Goal: Task Accomplishment & Management: Complete application form

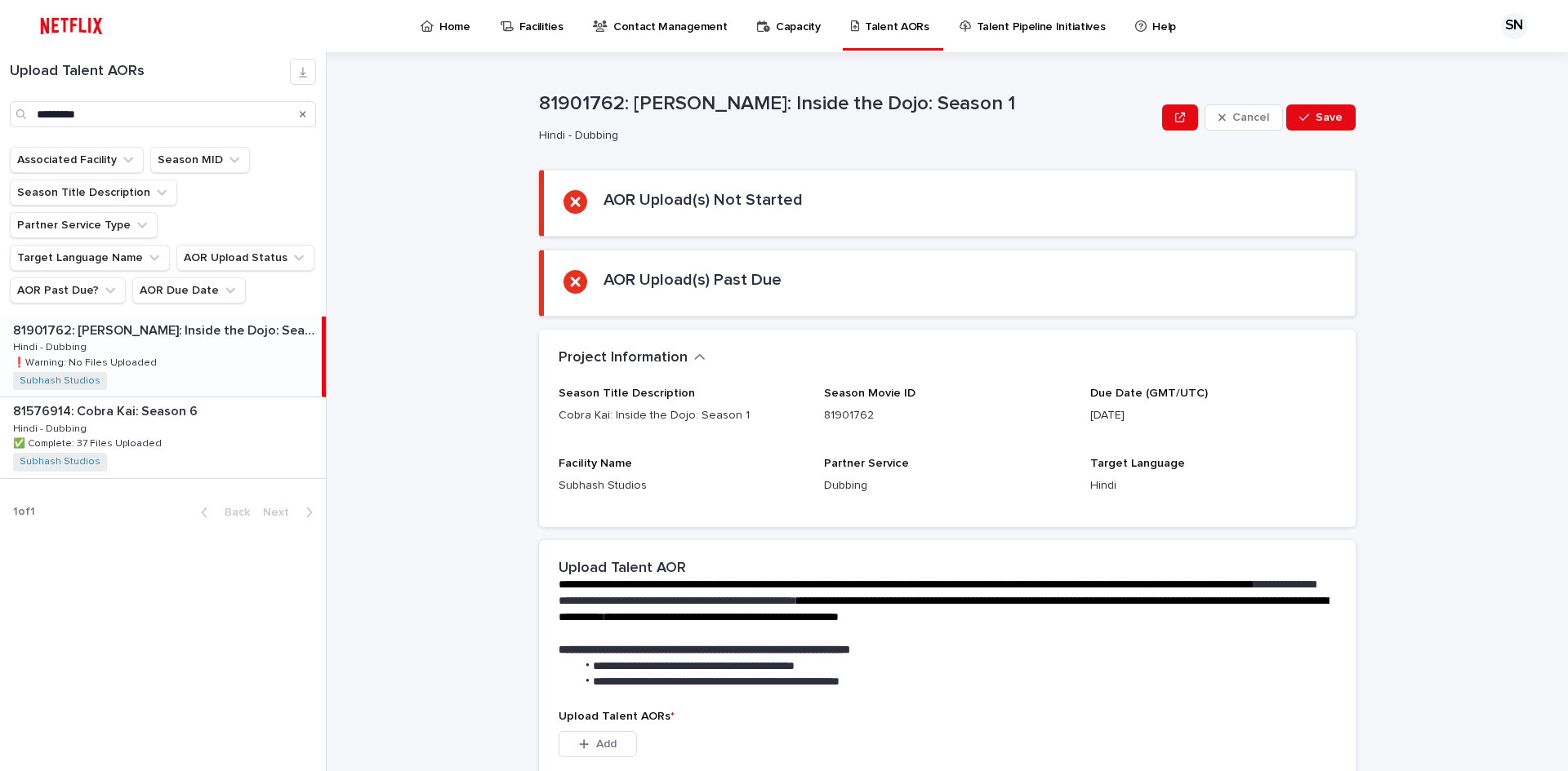
click at [134, 320] on p "81901762: [PERSON_NAME]: Inside the Dojo: Season 1" at bounding box center [166, 329] width 306 height 19
click at [122, 320] on p "81901762: [PERSON_NAME]: Inside the Dojo: Season 1" at bounding box center [166, 329] width 306 height 19
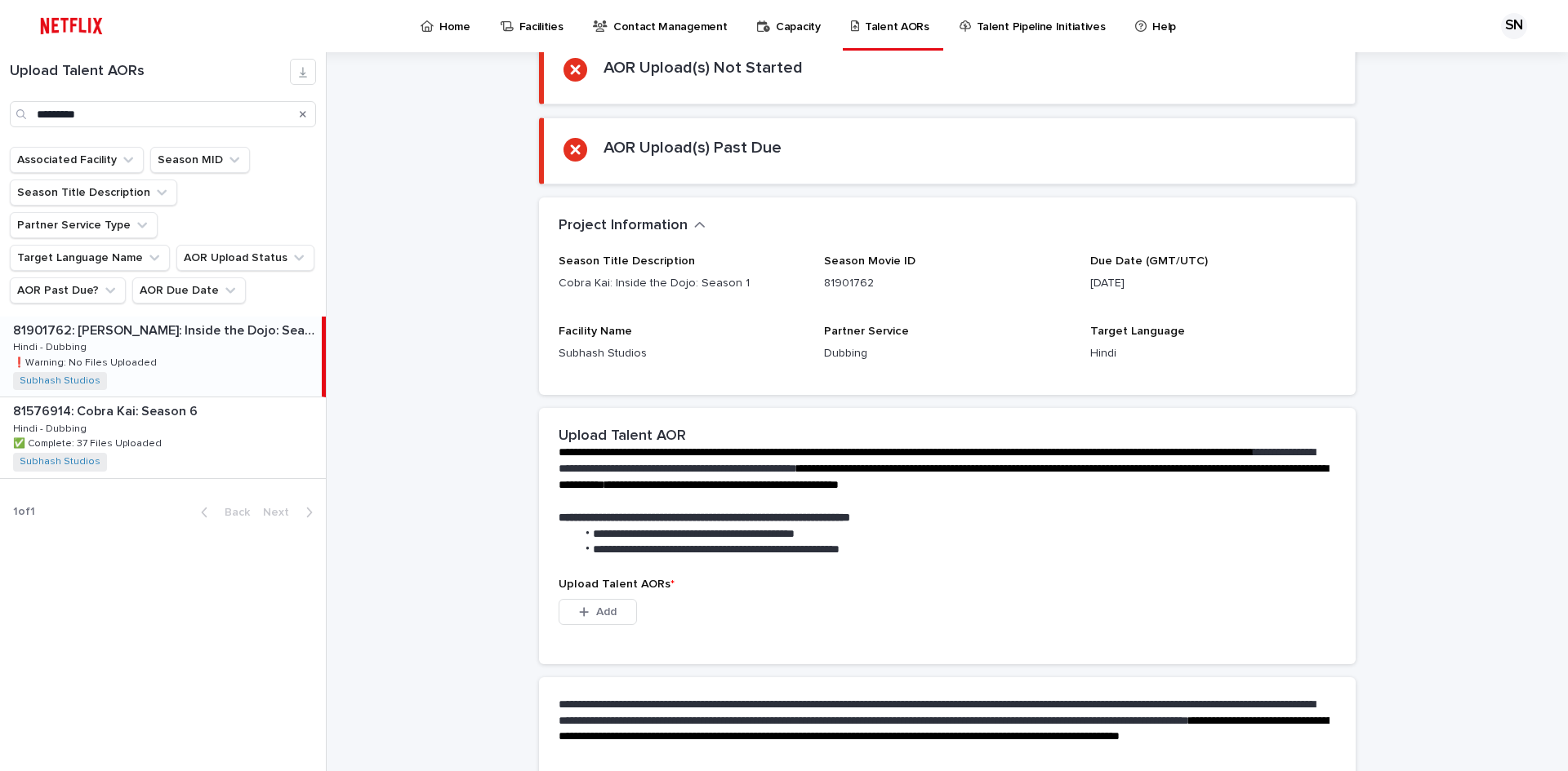
scroll to position [287, 0]
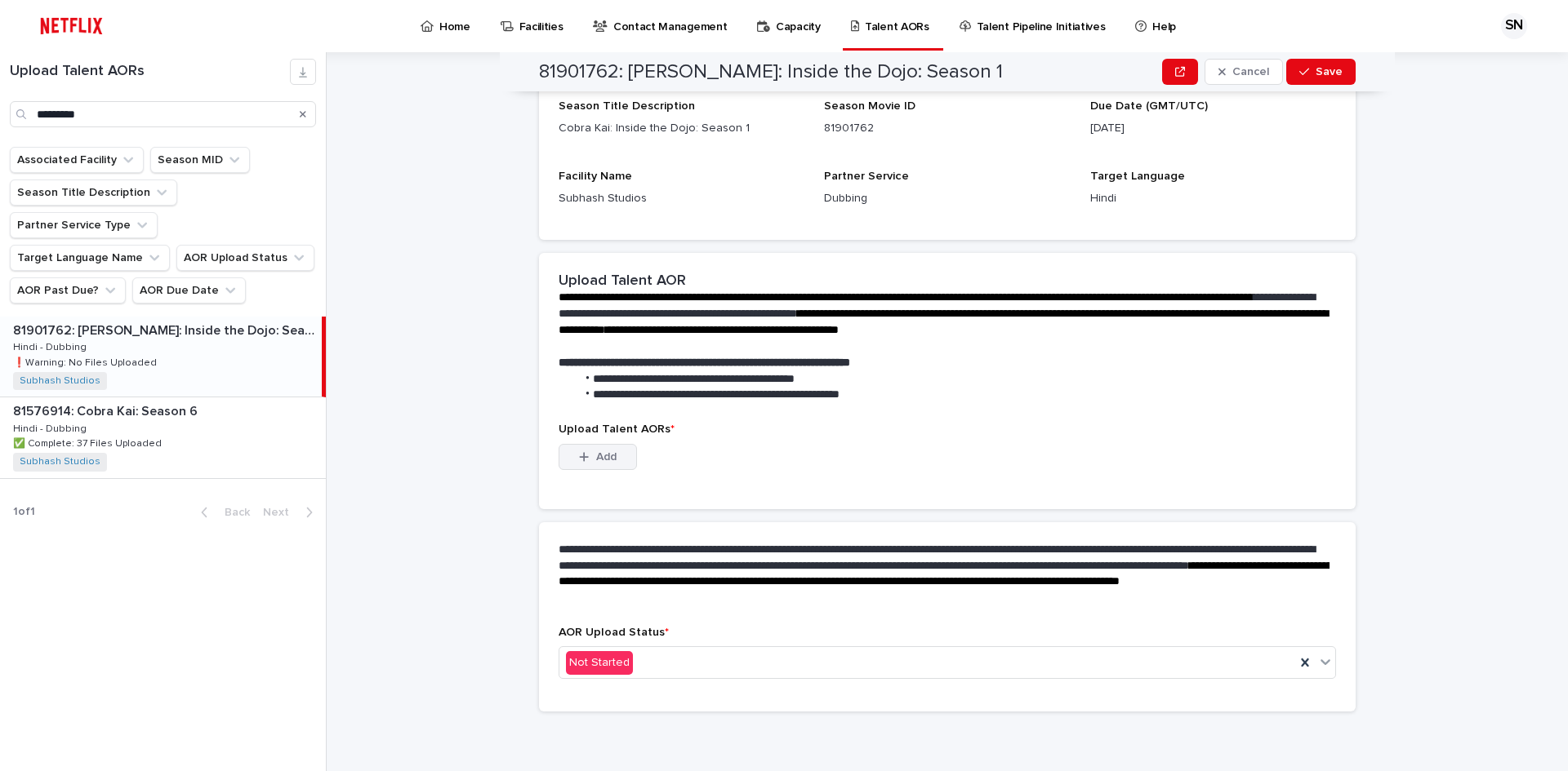
click at [588, 465] on button "Add" at bounding box center [597, 457] width 78 height 26
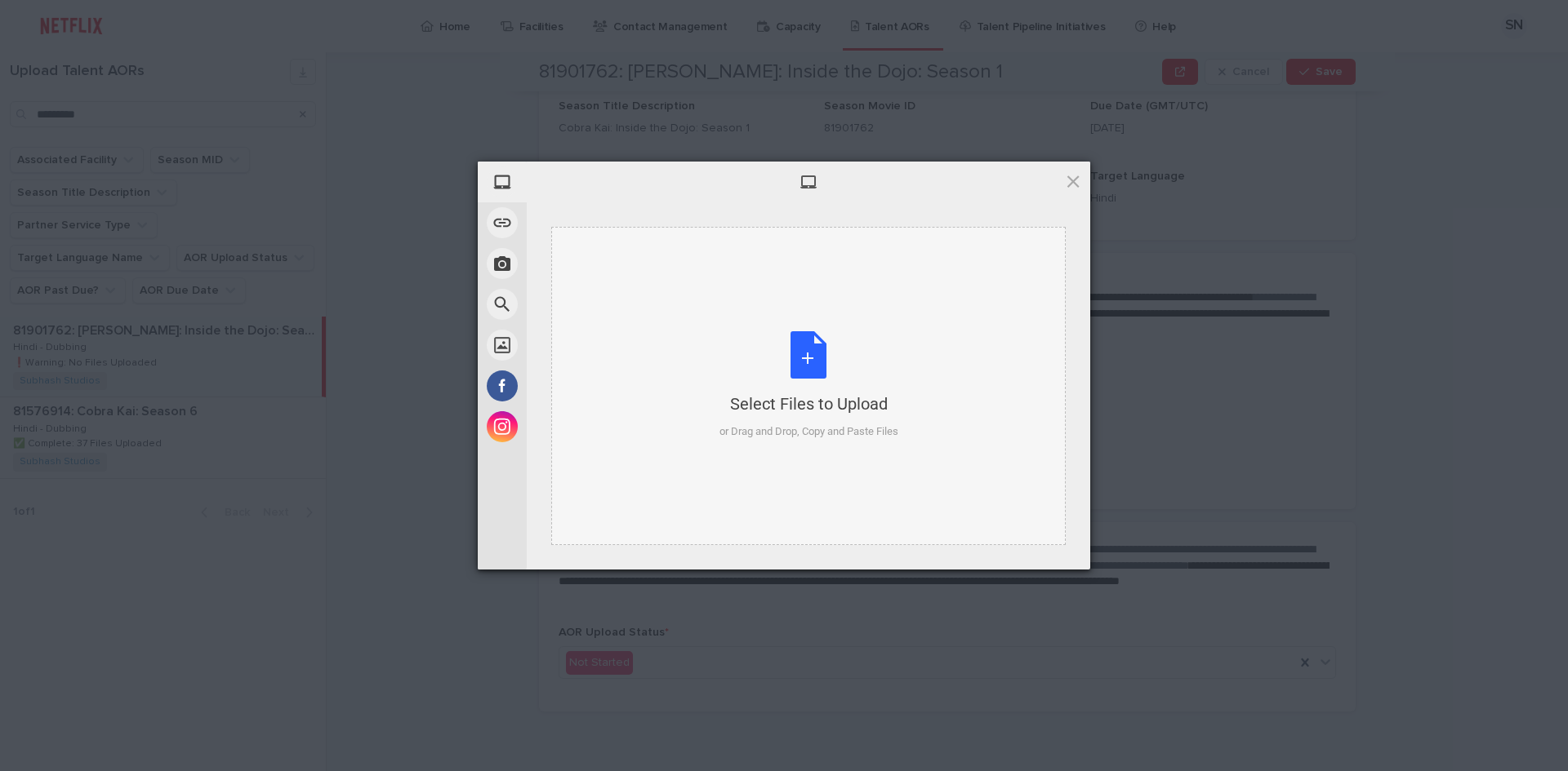
click at [798, 353] on div "Select Files to Upload or Drag and Drop, Copy and Paste Files" at bounding box center [809, 386] width 179 height 108
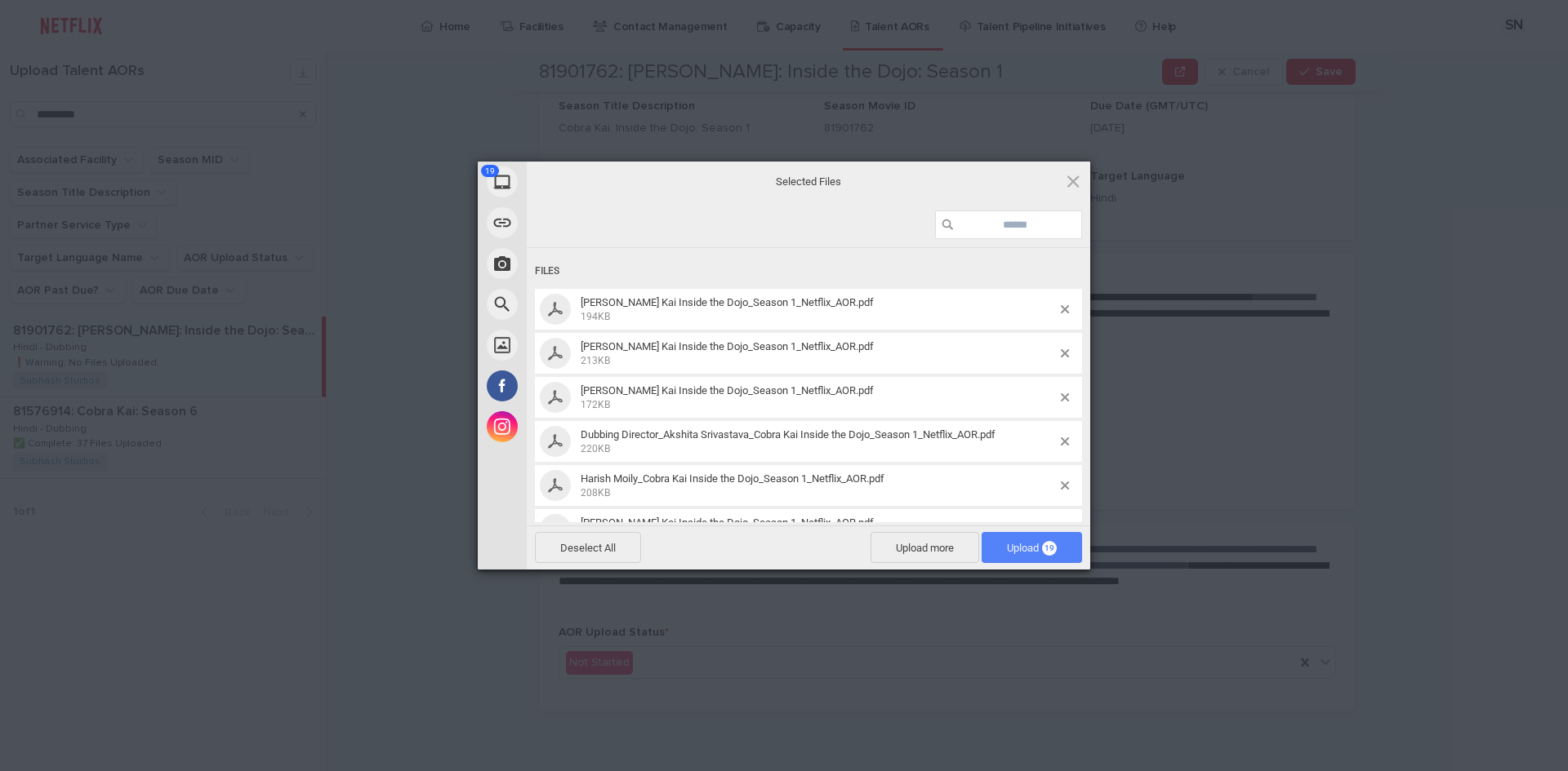
click at [1013, 555] on span "Upload 19" at bounding box center [1032, 548] width 100 height 31
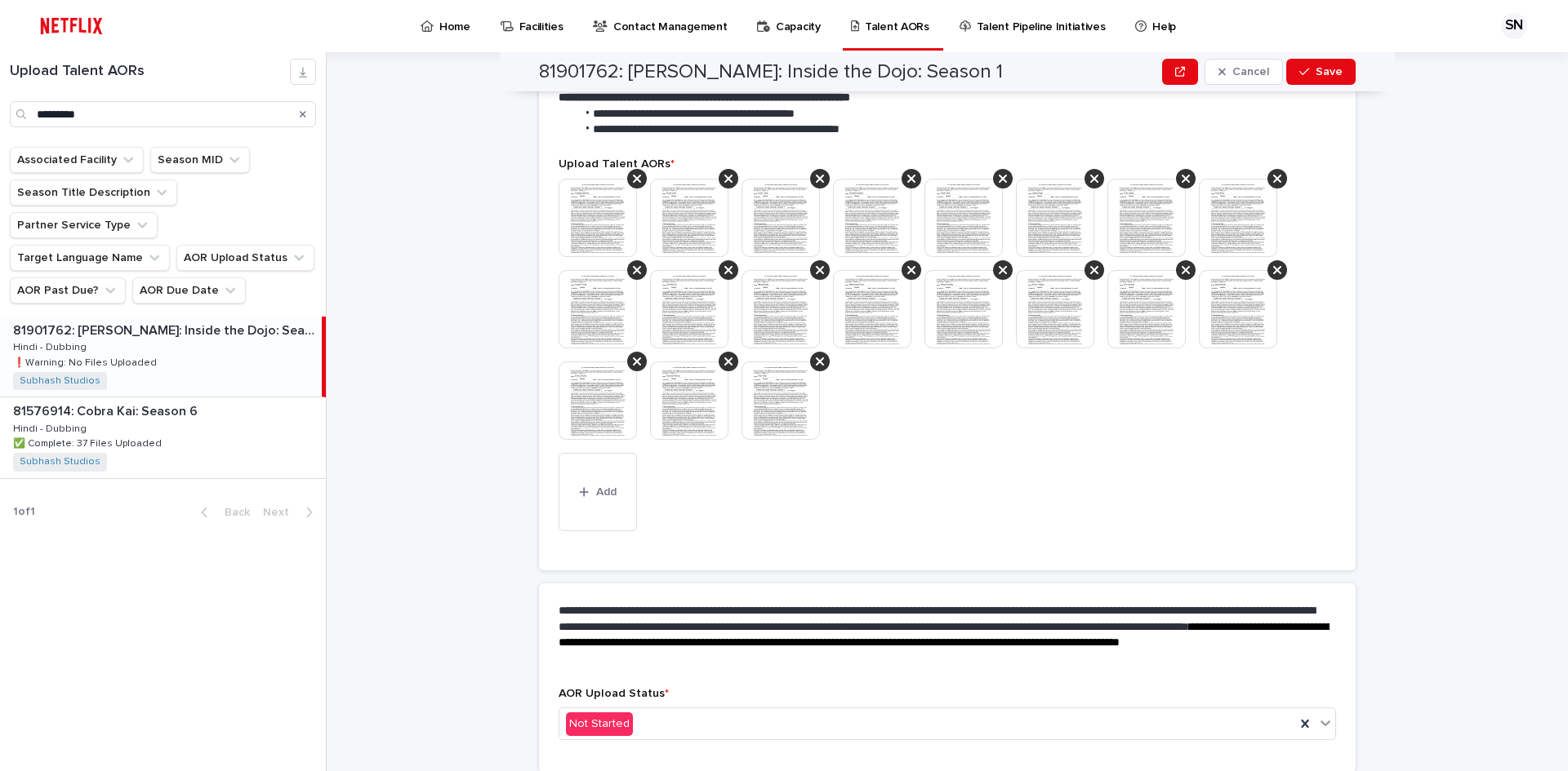
scroll to position [534, 0]
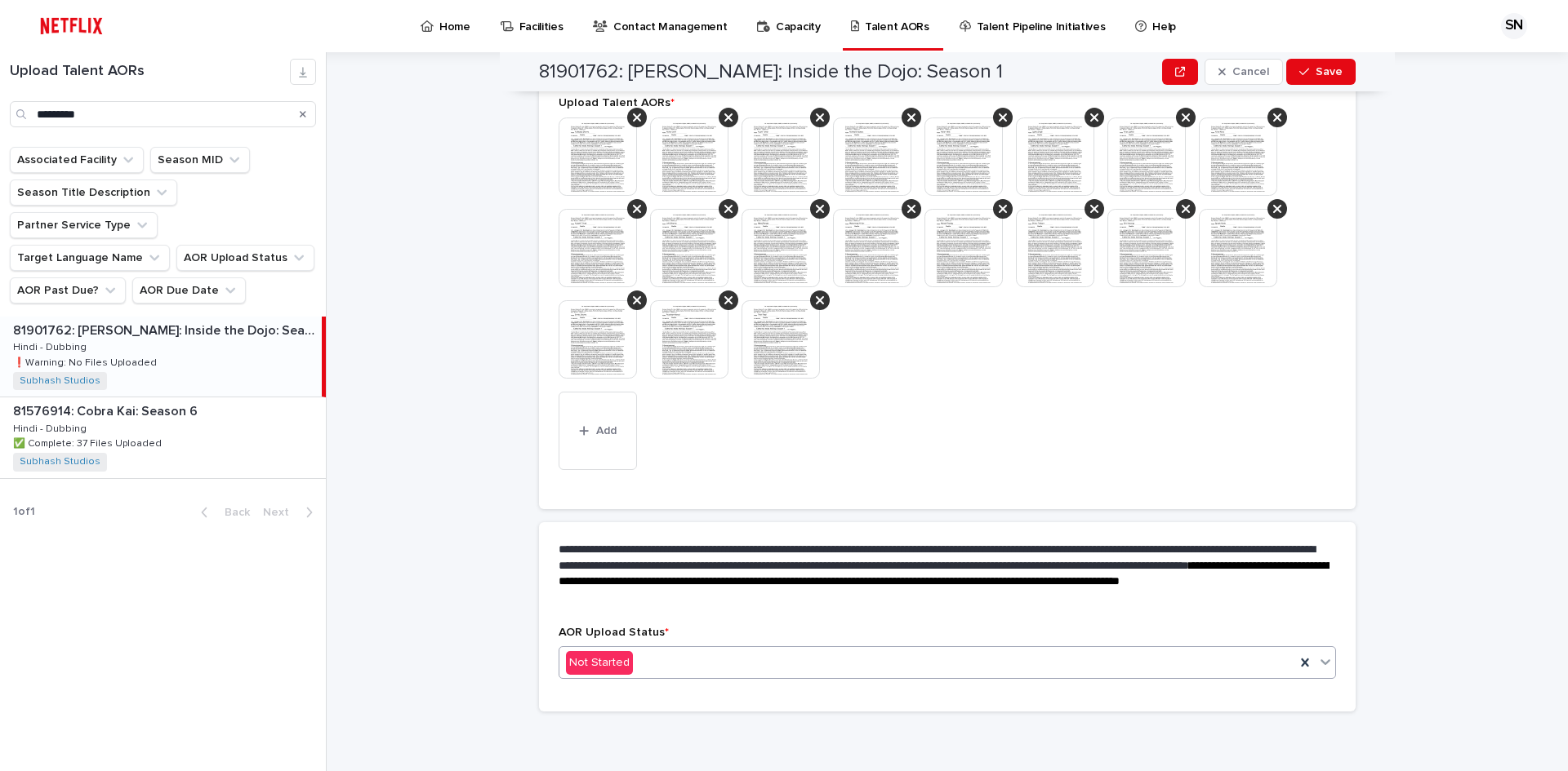
click at [654, 664] on div "Not Started" at bounding box center [927, 663] width 736 height 27
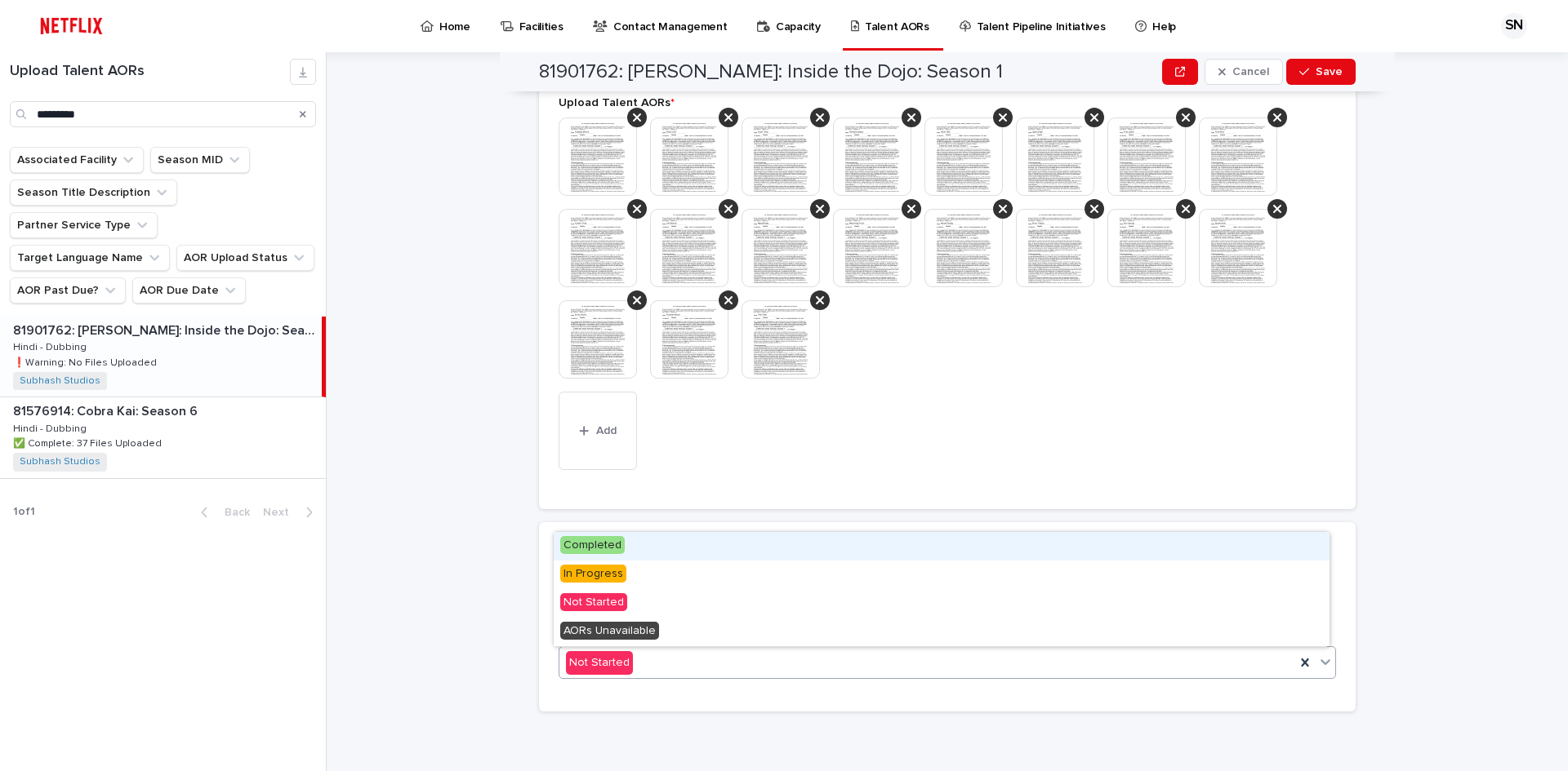
click at [636, 539] on div "Completed" at bounding box center [941, 546] width 775 height 29
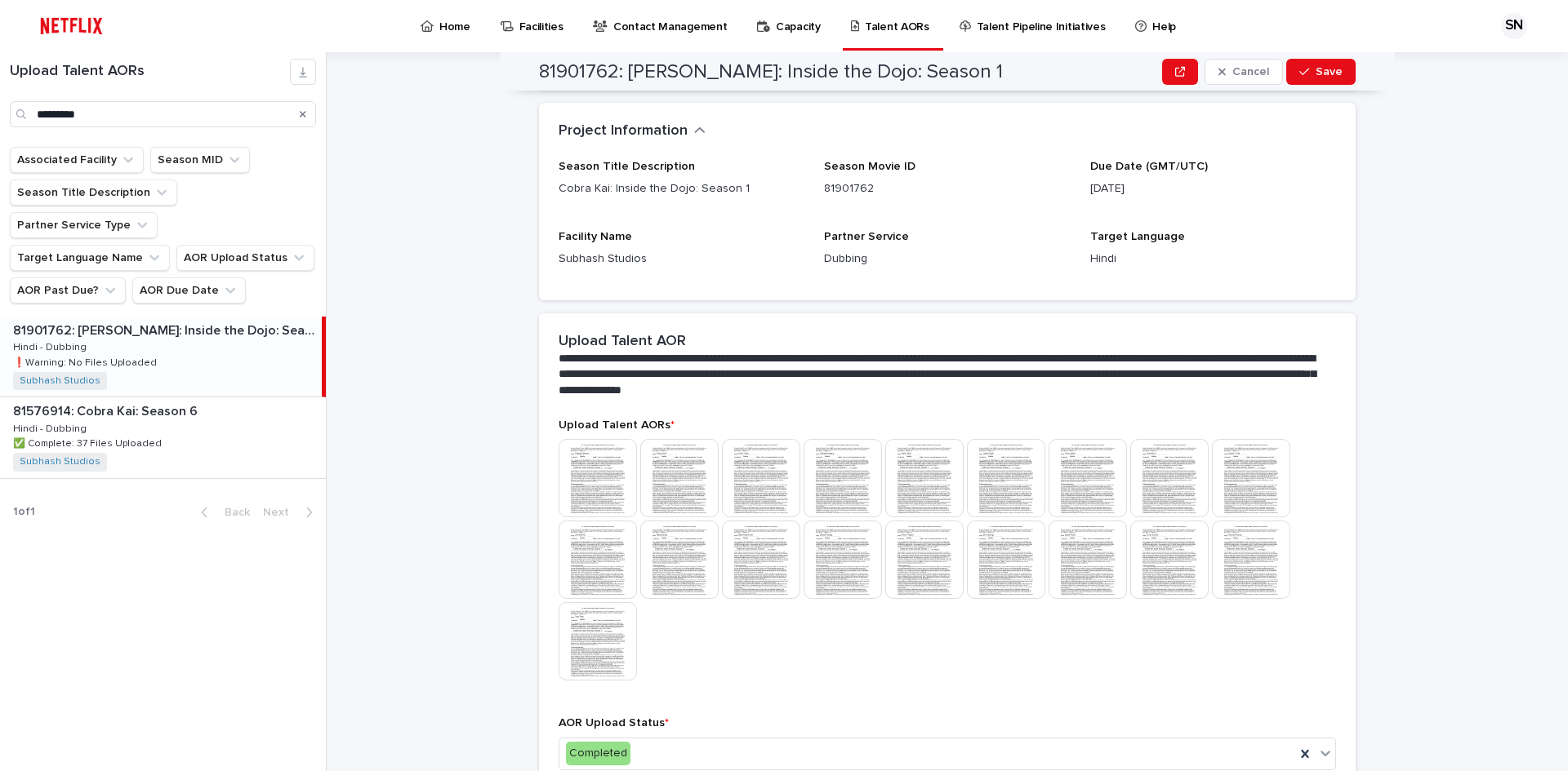
scroll to position [0, 0]
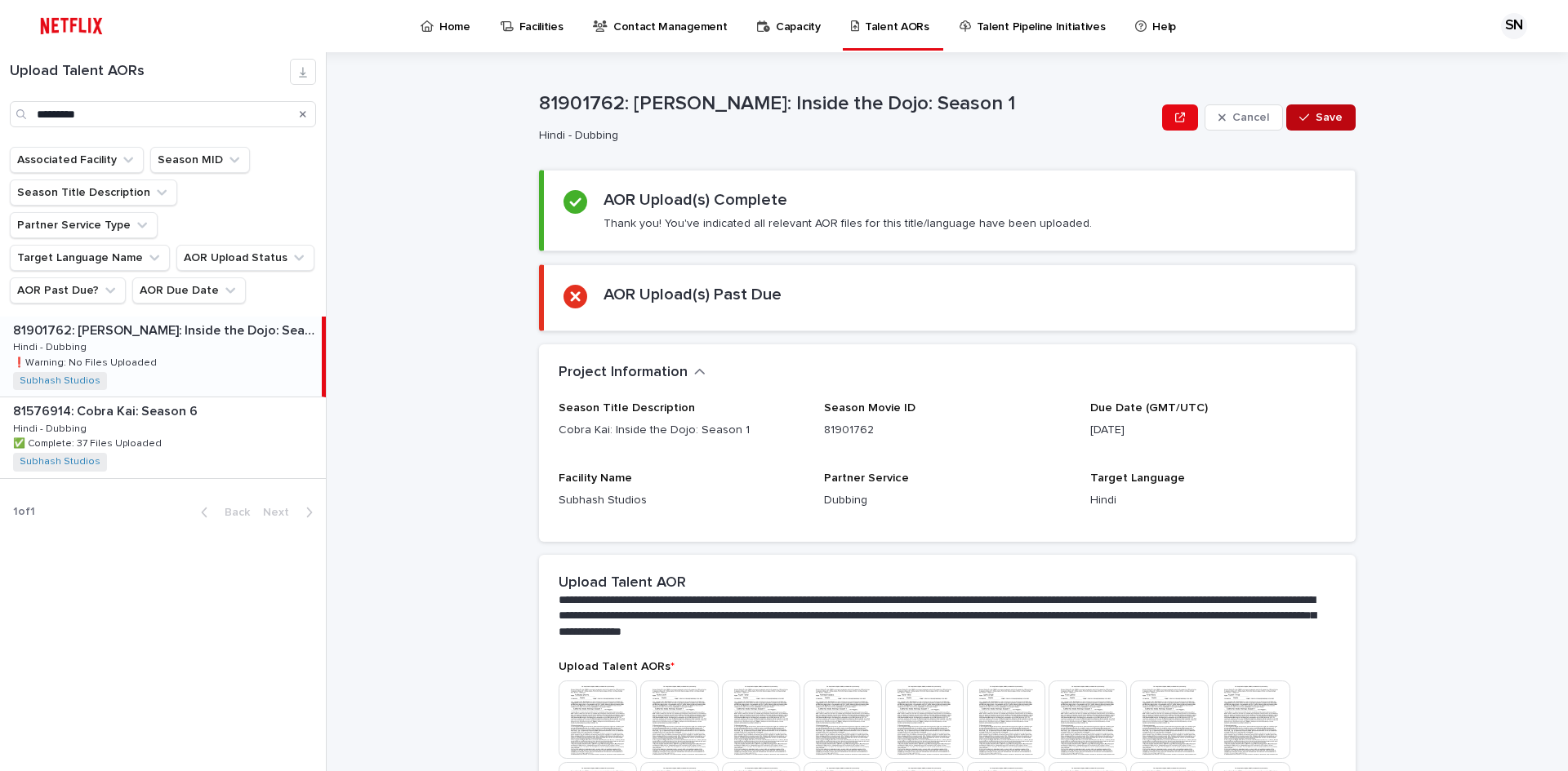
click at [1333, 107] on button "Save" at bounding box center [1321, 117] width 69 height 26
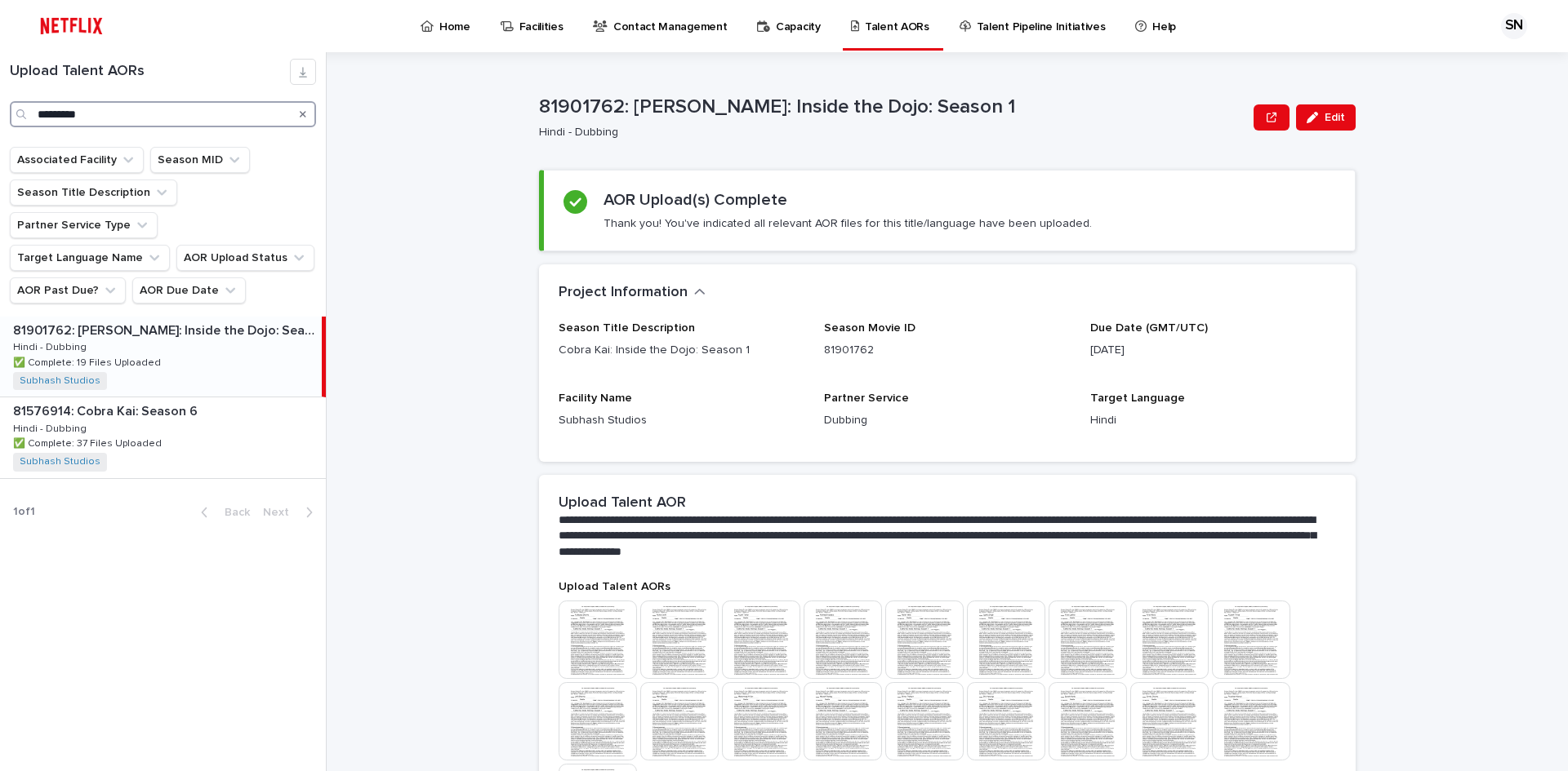
drag, startPoint x: 122, startPoint y: 119, endPoint x: 0, endPoint y: 119, distance: 122.0
click at [0, 119] on div "Upload Talent AORs *********" at bounding box center [163, 94] width 326 height 69
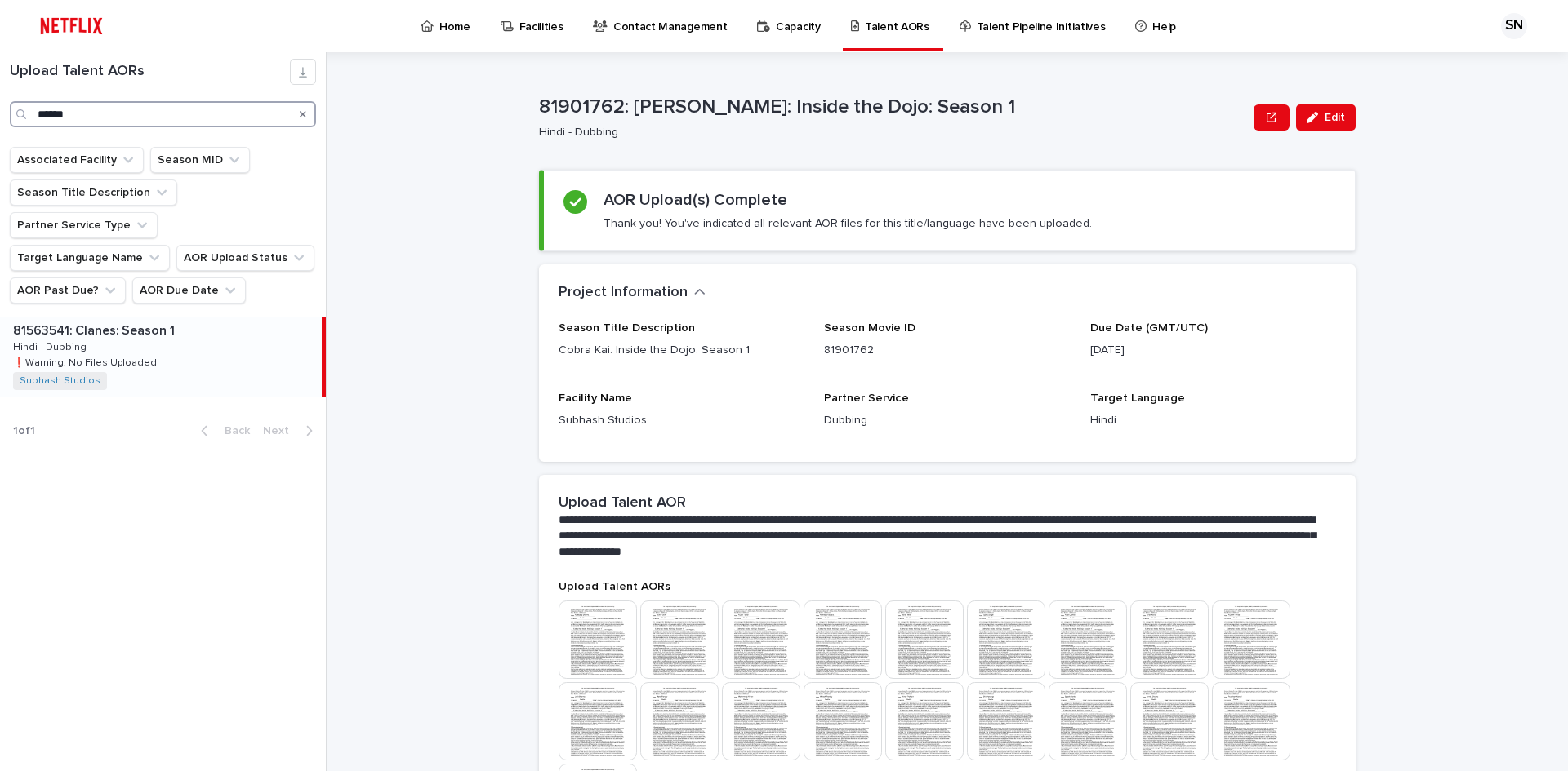
type input "******"
click at [143, 346] on div "81563541: Clanes: Season 1 81563541: Clanes: Season 1 Hindi - Dubbing Hindi - D…" at bounding box center [161, 356] width 322 height 80
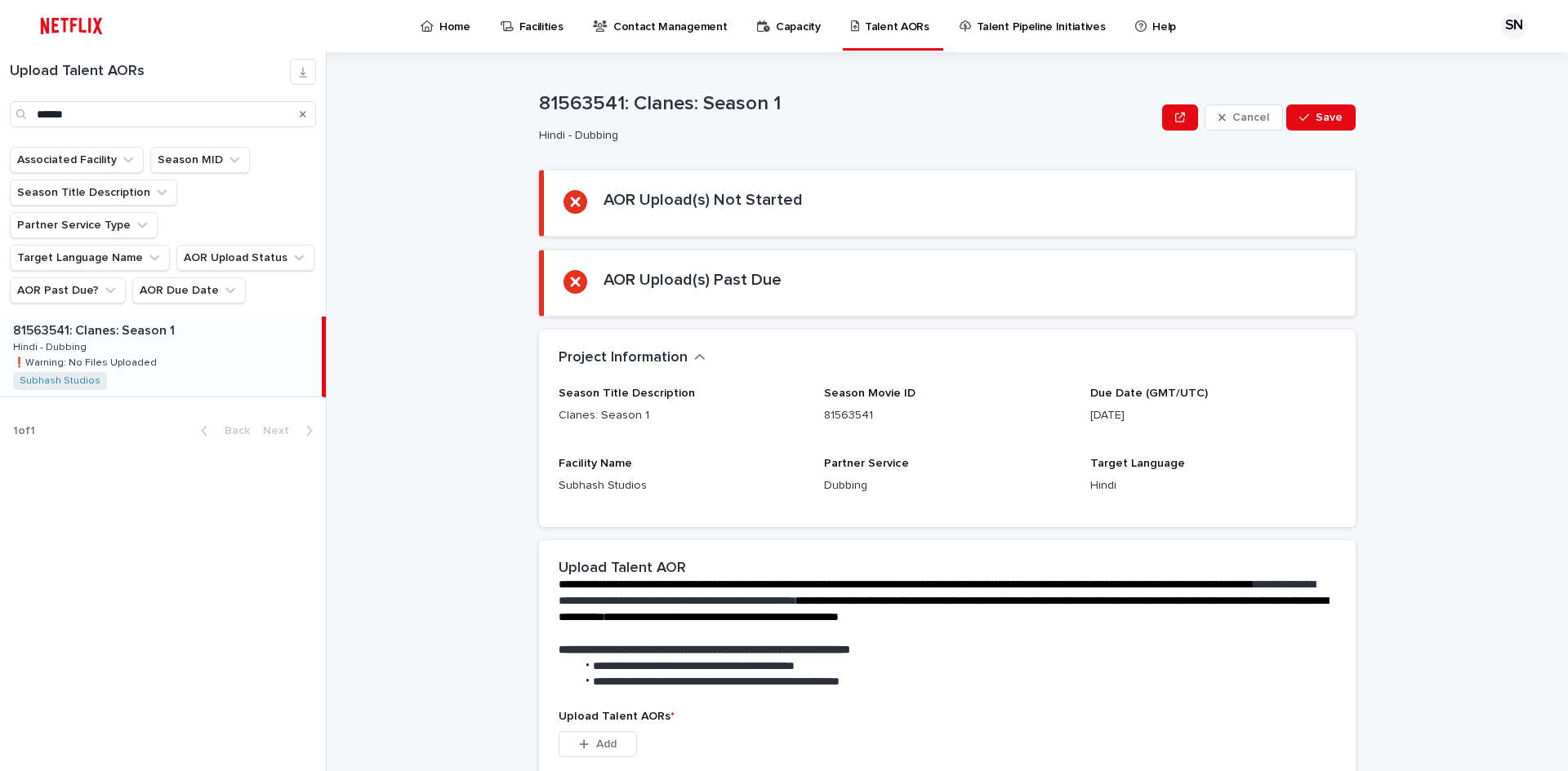
click at [114, 317] on div "81563541: Clanes: Season 1 81563541: Clanes: Season 1 Hindi - Dubbing Hindi - D…" at bounding box center [161, 356] width 322 height 80
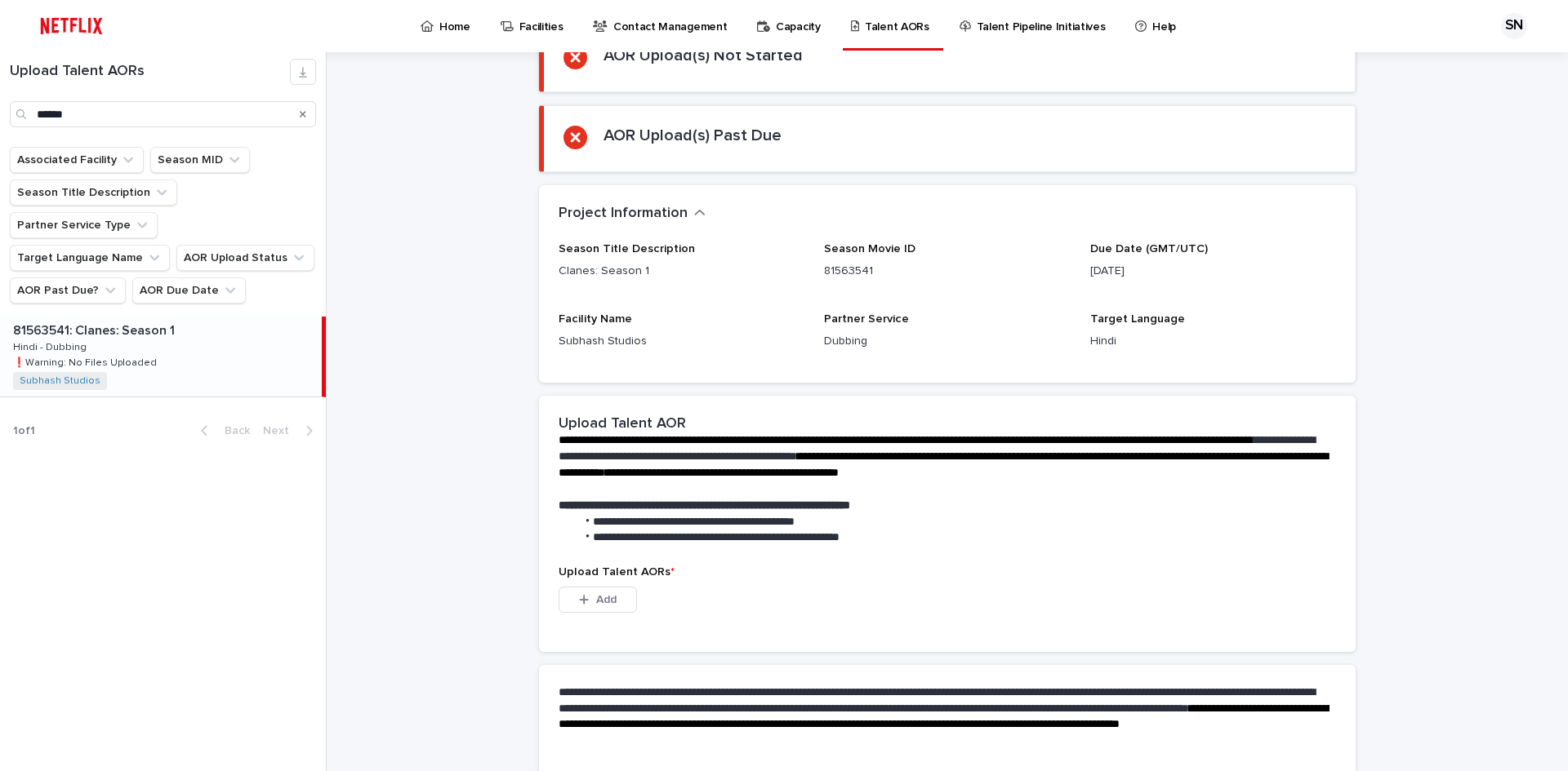
scroll to position [287, 0]
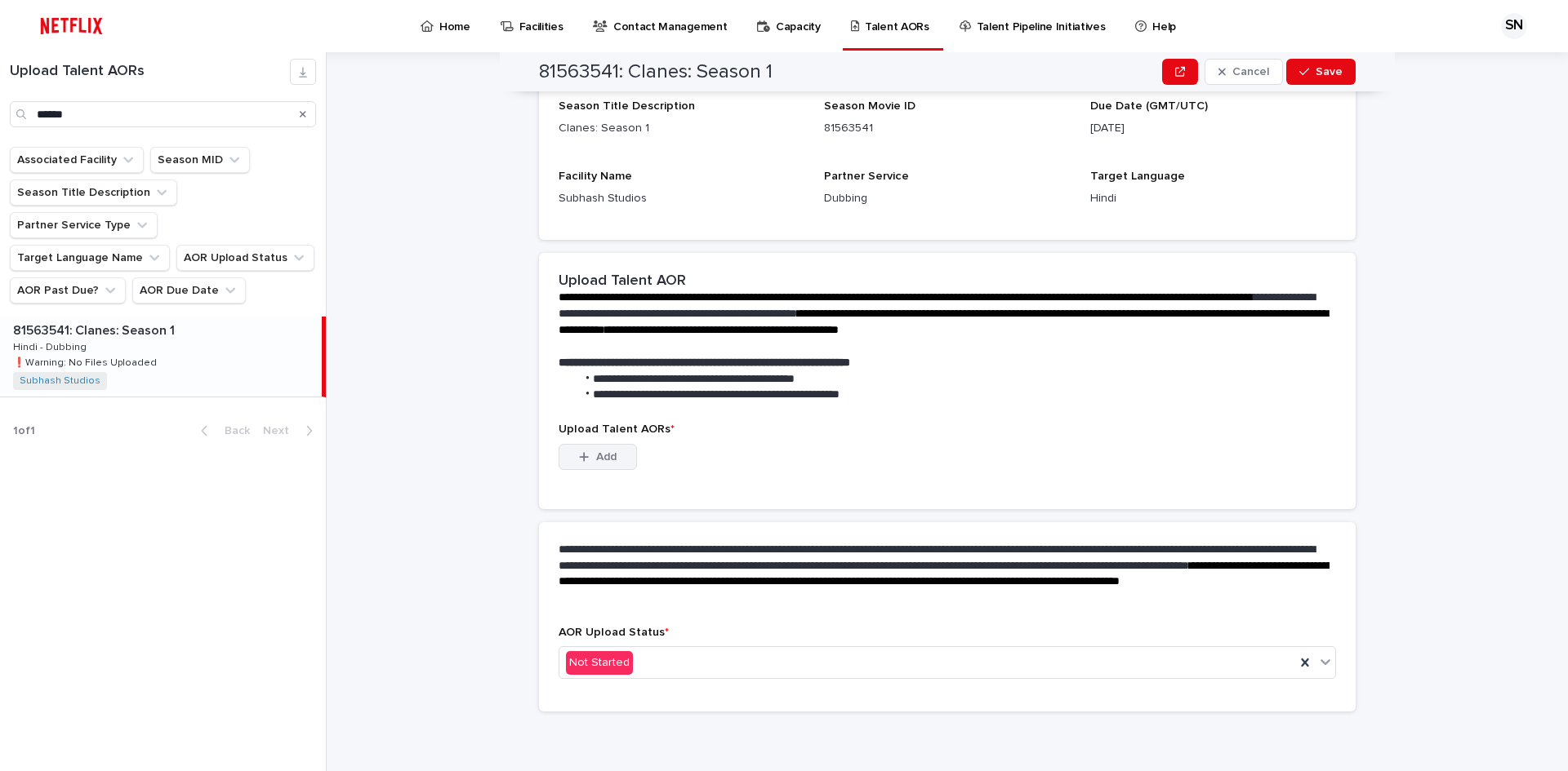
click at [579, 462] on icon "button" at bounding box center [584, 457] width 10 height 11
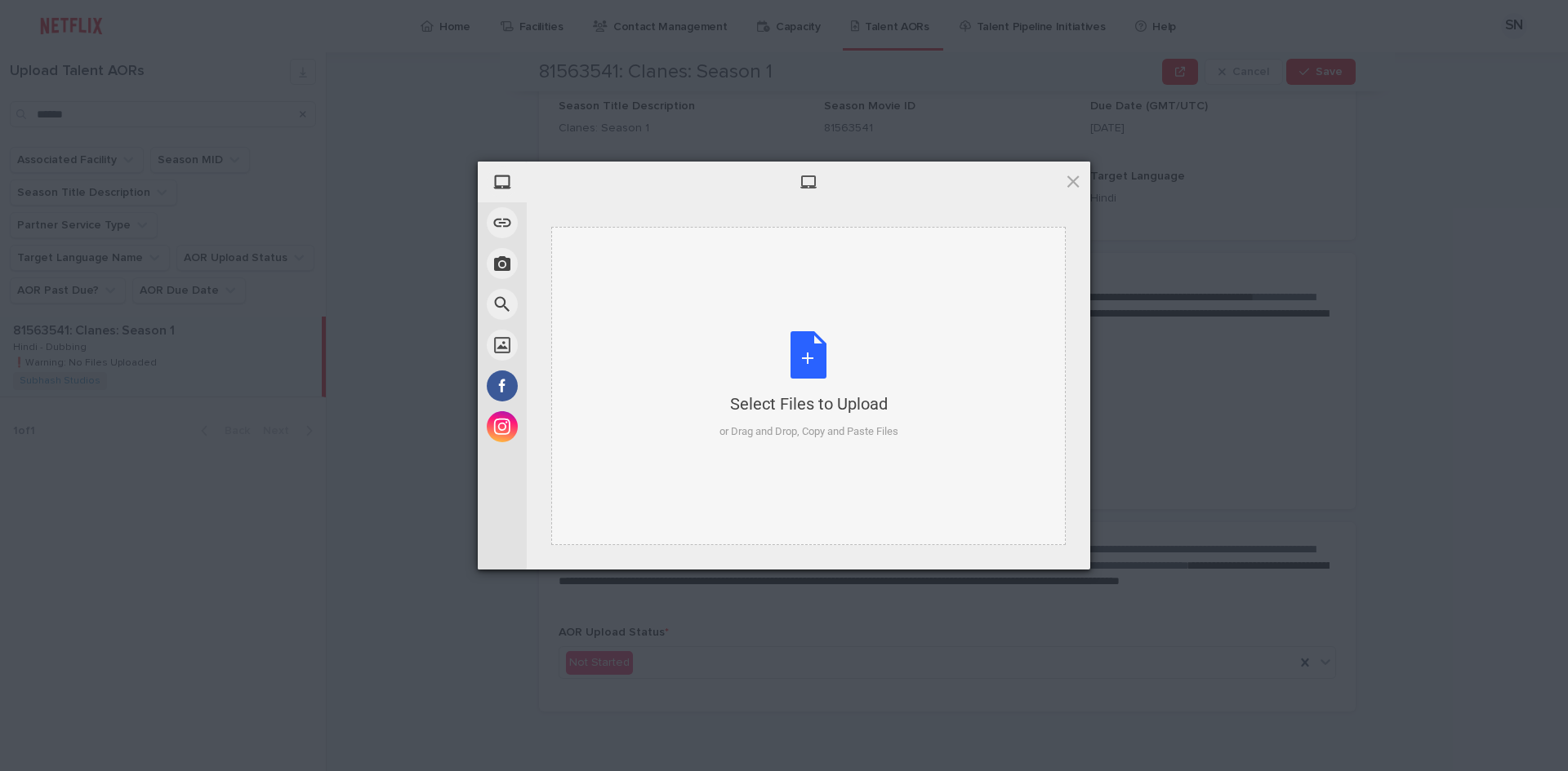
click at [816, 376] on div "Select Files to Upload or Drag and Drop, Copy and Paste Files" at bounding box center [809, 386] width 179 height 108
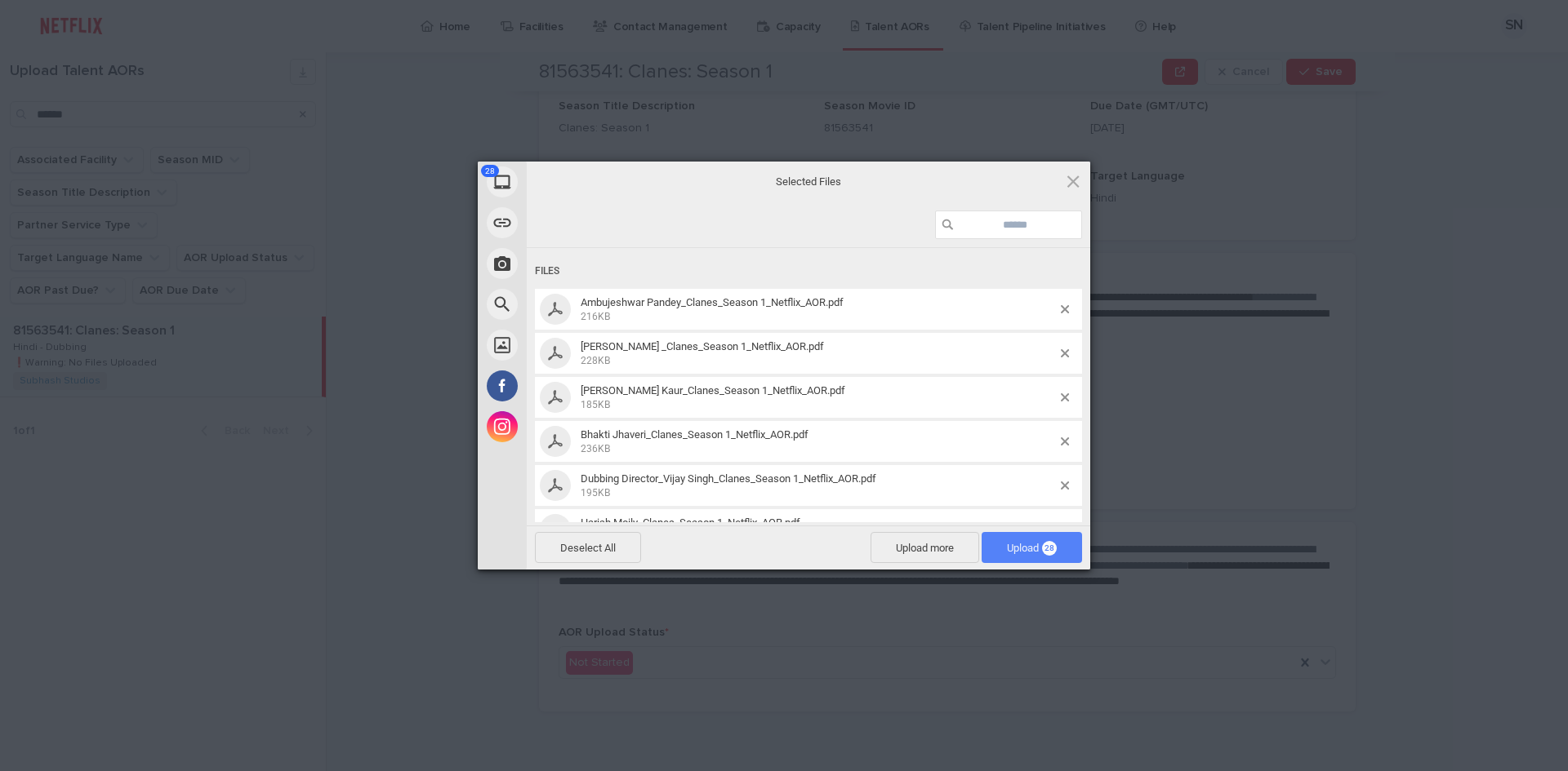
click at [1018, 545] on span "Upload 28" at bounding box center [1032, 548] width 50 height 12
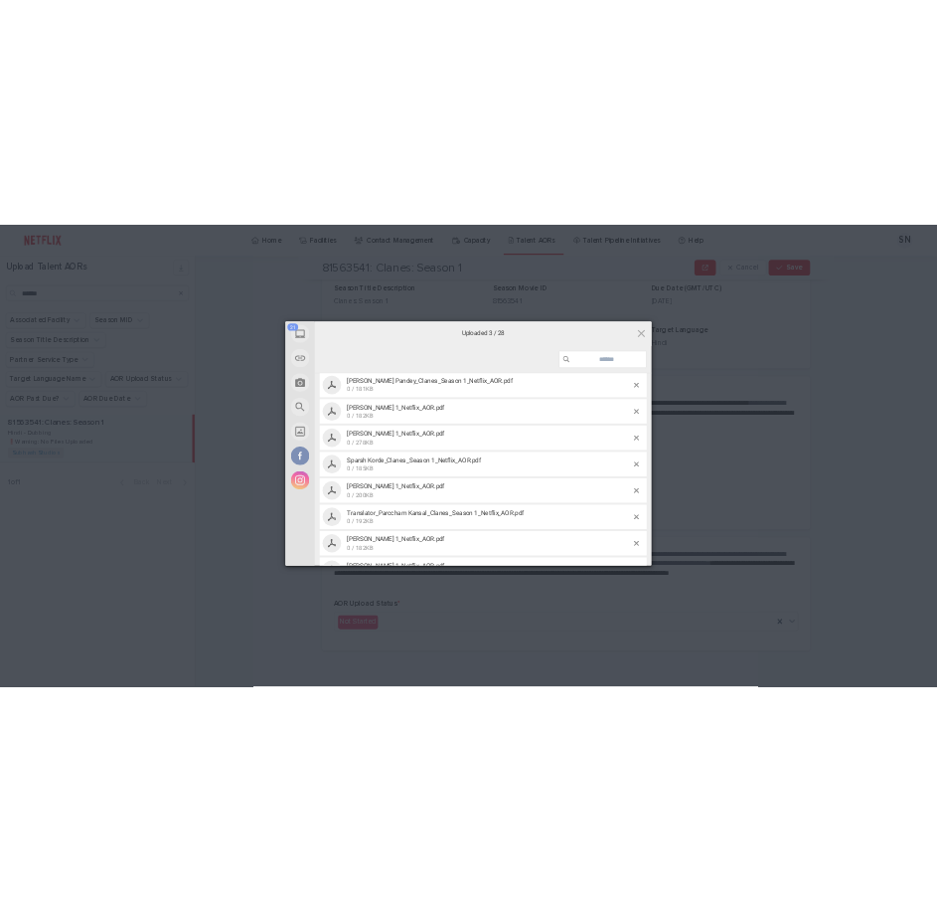
scroll to position [1206, 0]
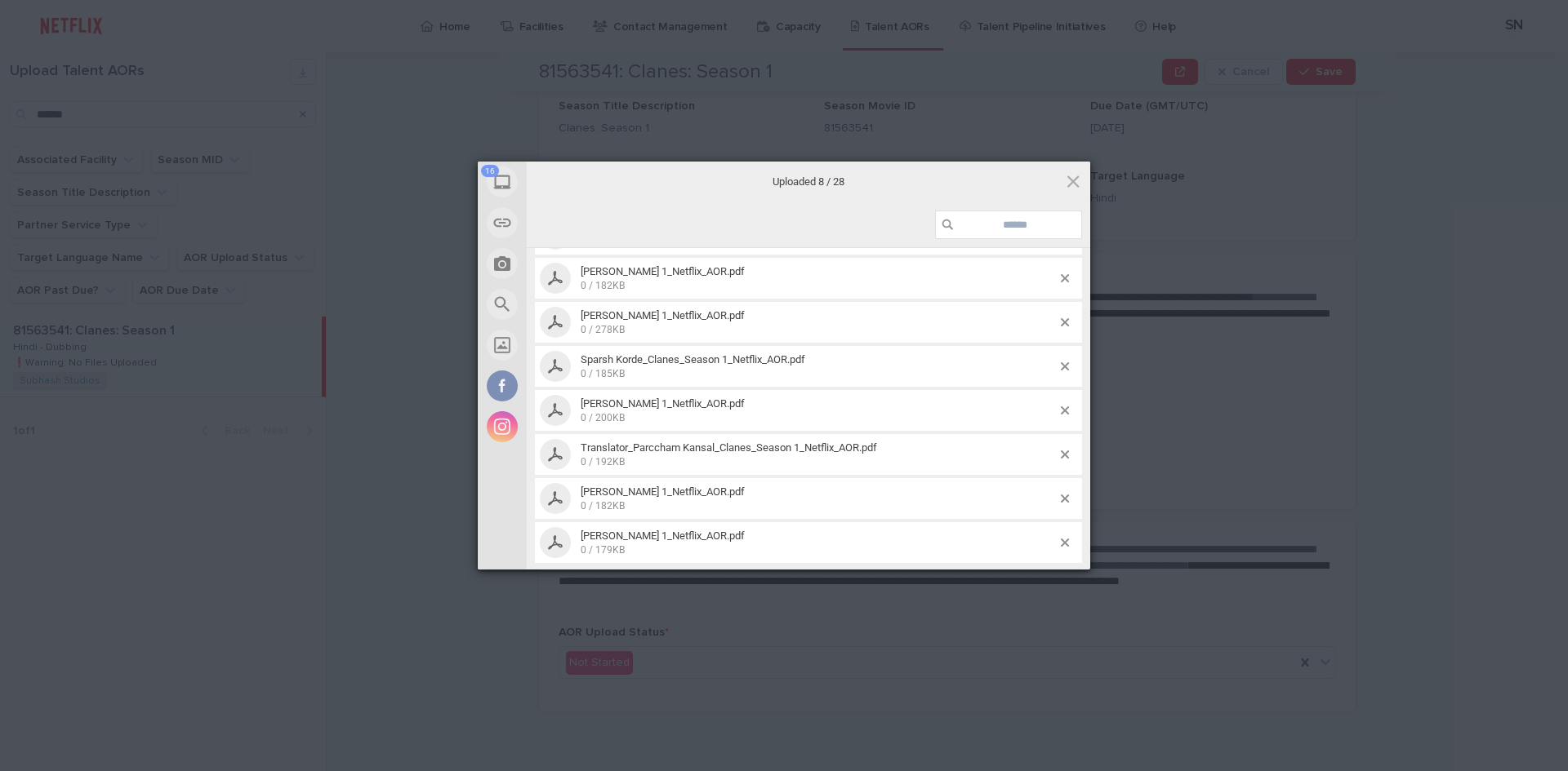
click at [916, 611] on div "16 My Device Link (URL) Take Photo Web Search Unsplash Facebook Instagram Uploa…" at bounding box center [784, 385] width 1568 height 771
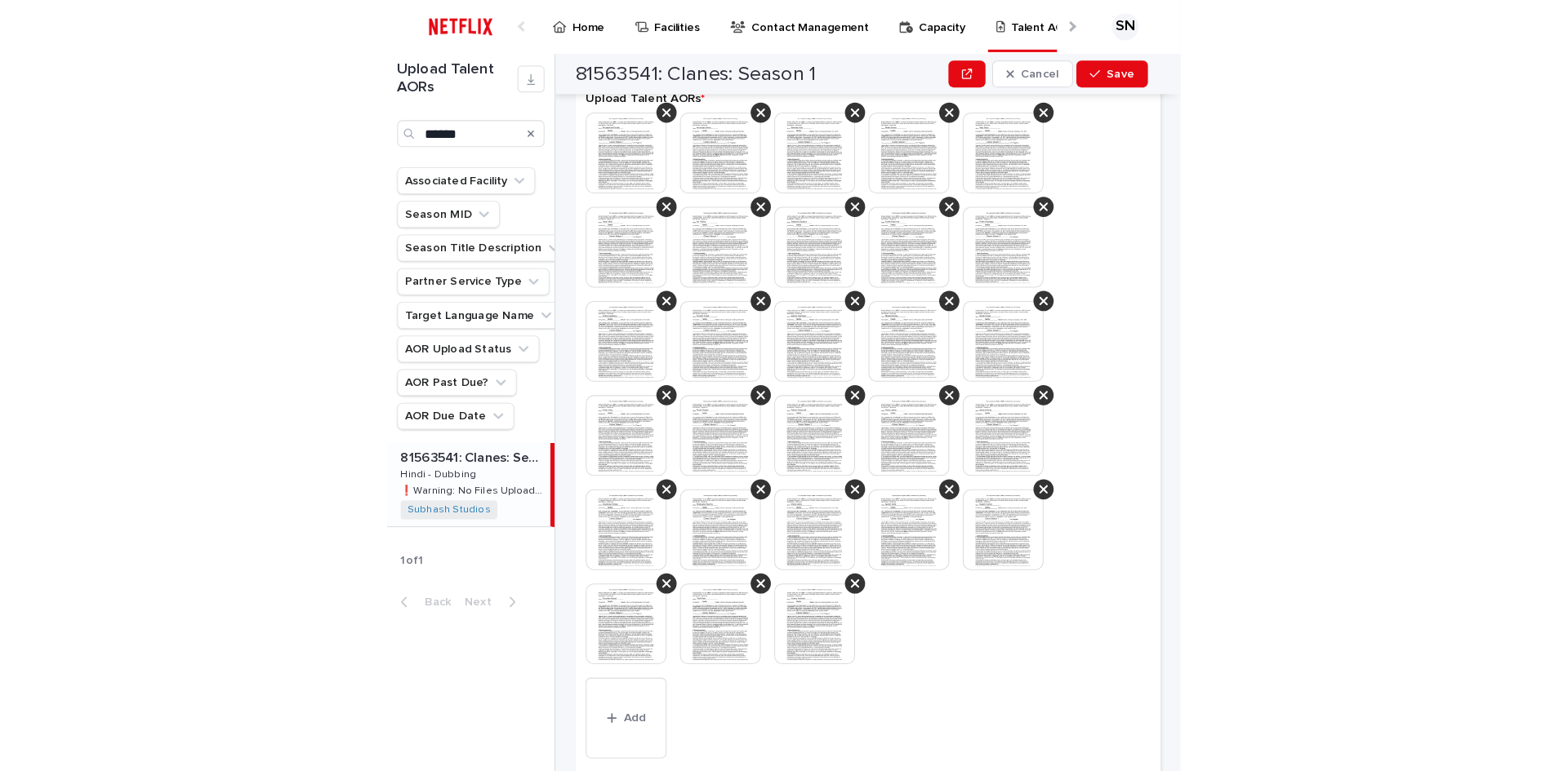
scroll to position [474, 0]
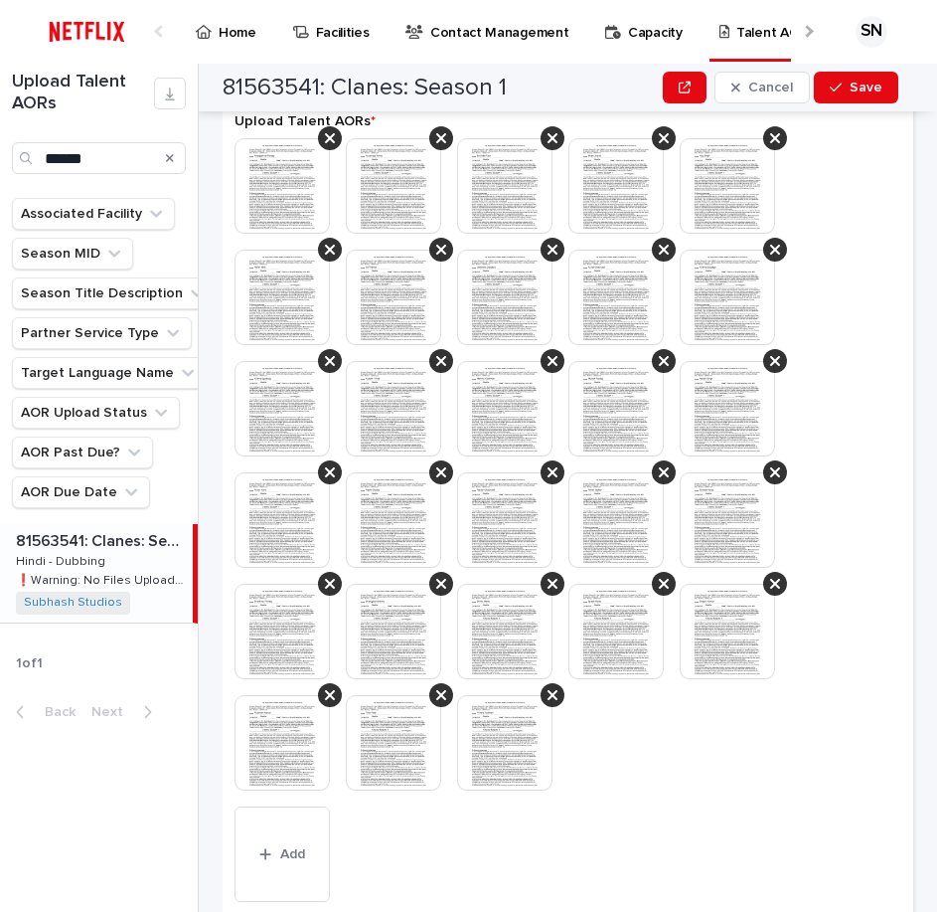
click at [688, 756] on div at bounding box center [568, 472] width 667 height 668
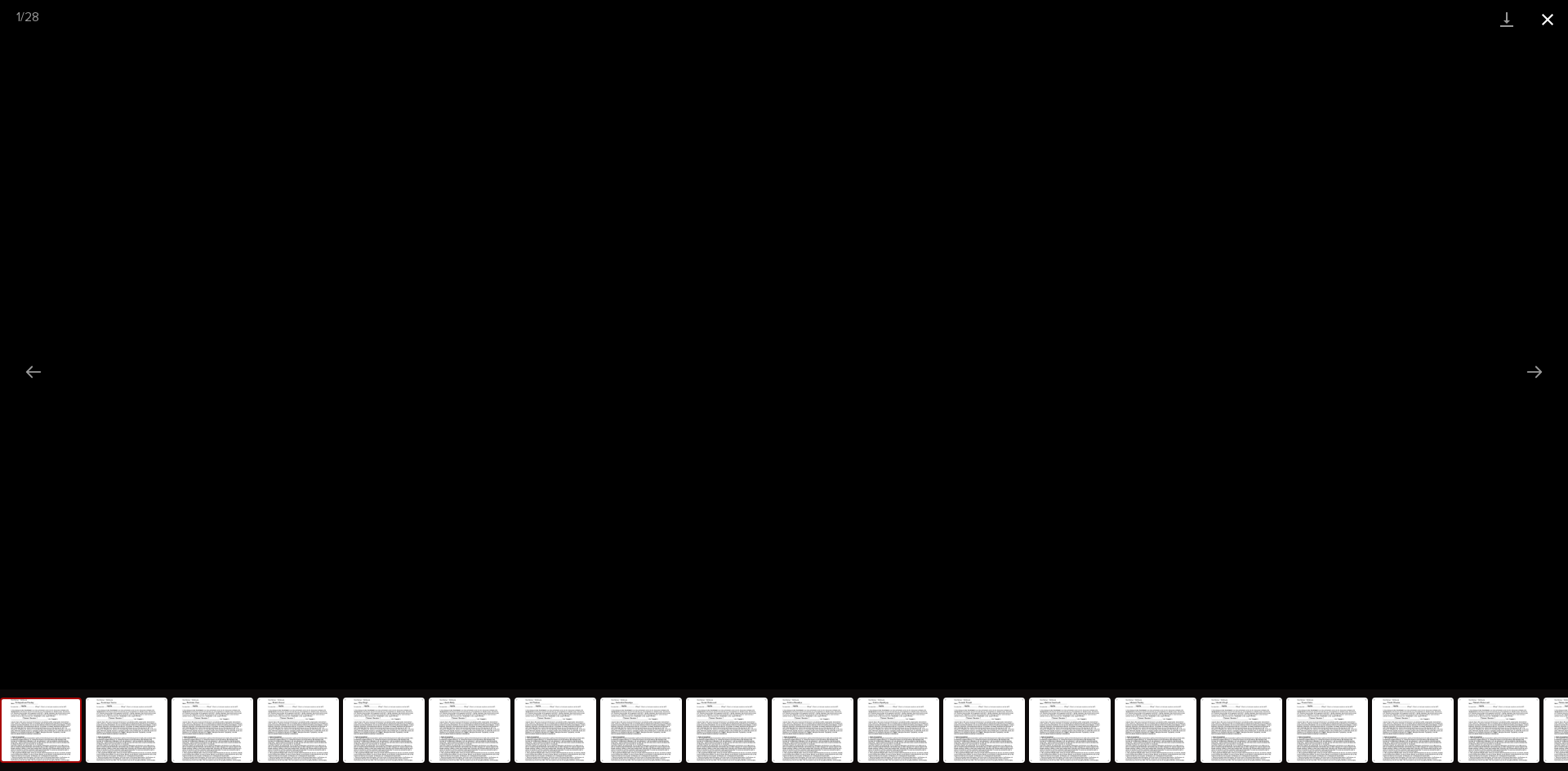
click at [1547, 15] on button "Close gallery" at bounding box center [1547, 19] width 41 height 39
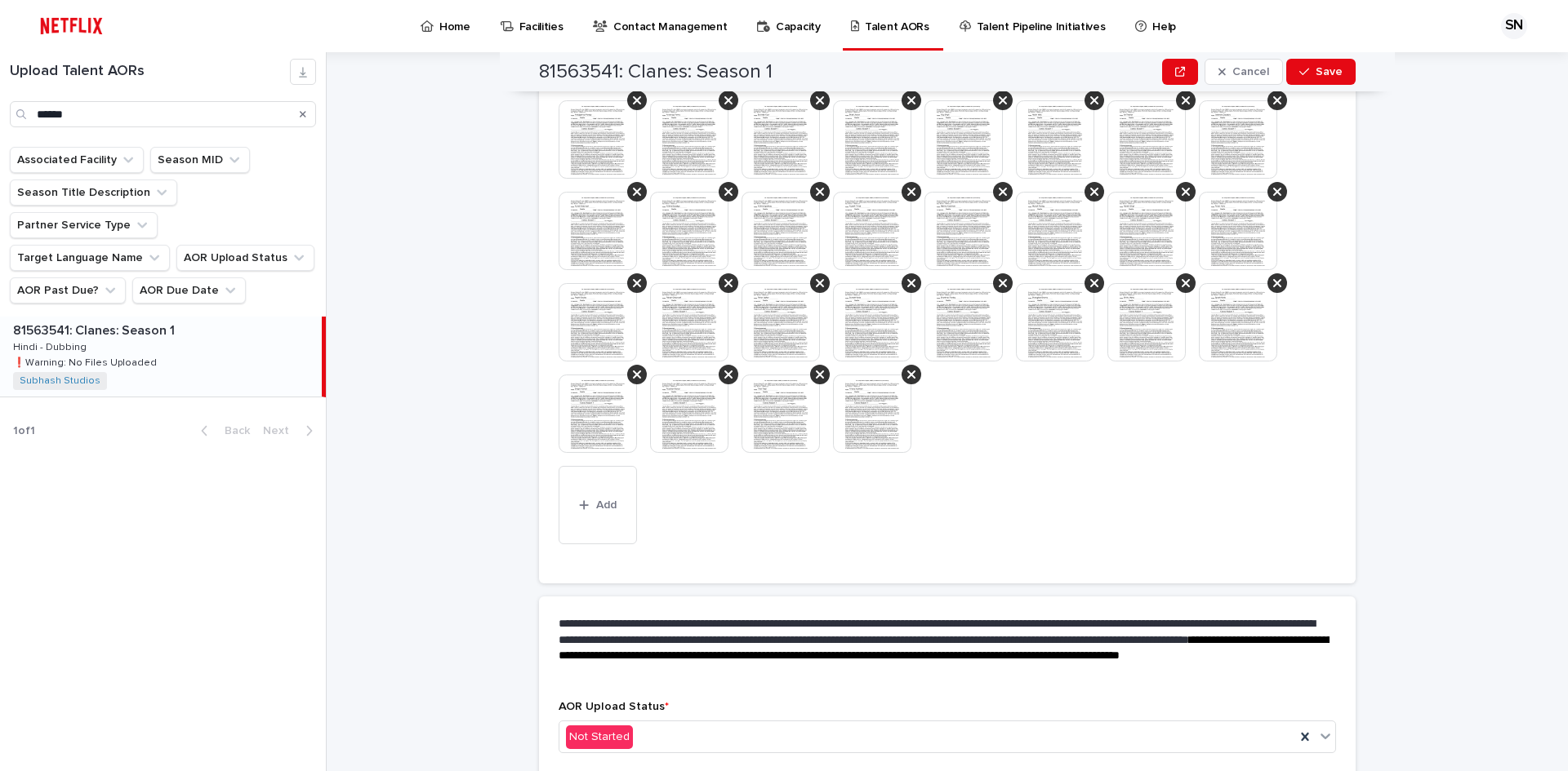
scroll to position [625, 0]
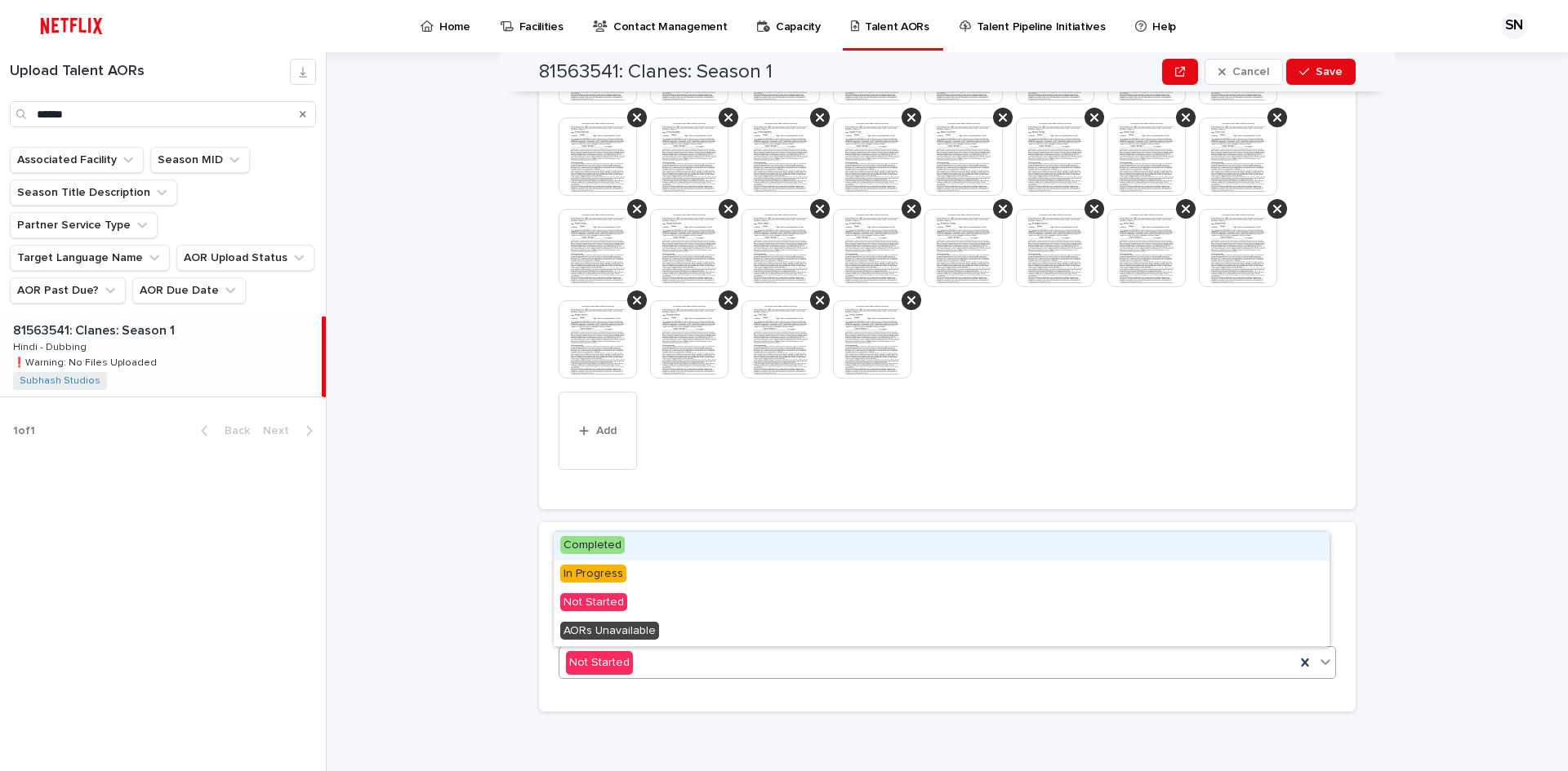
click at [689, 659] on div "Not Started" at bounding box center [927, 663] width 736 height 27
click at [600, 553] on span "Completed" at bounding box center [592, 545] width 65 height 18
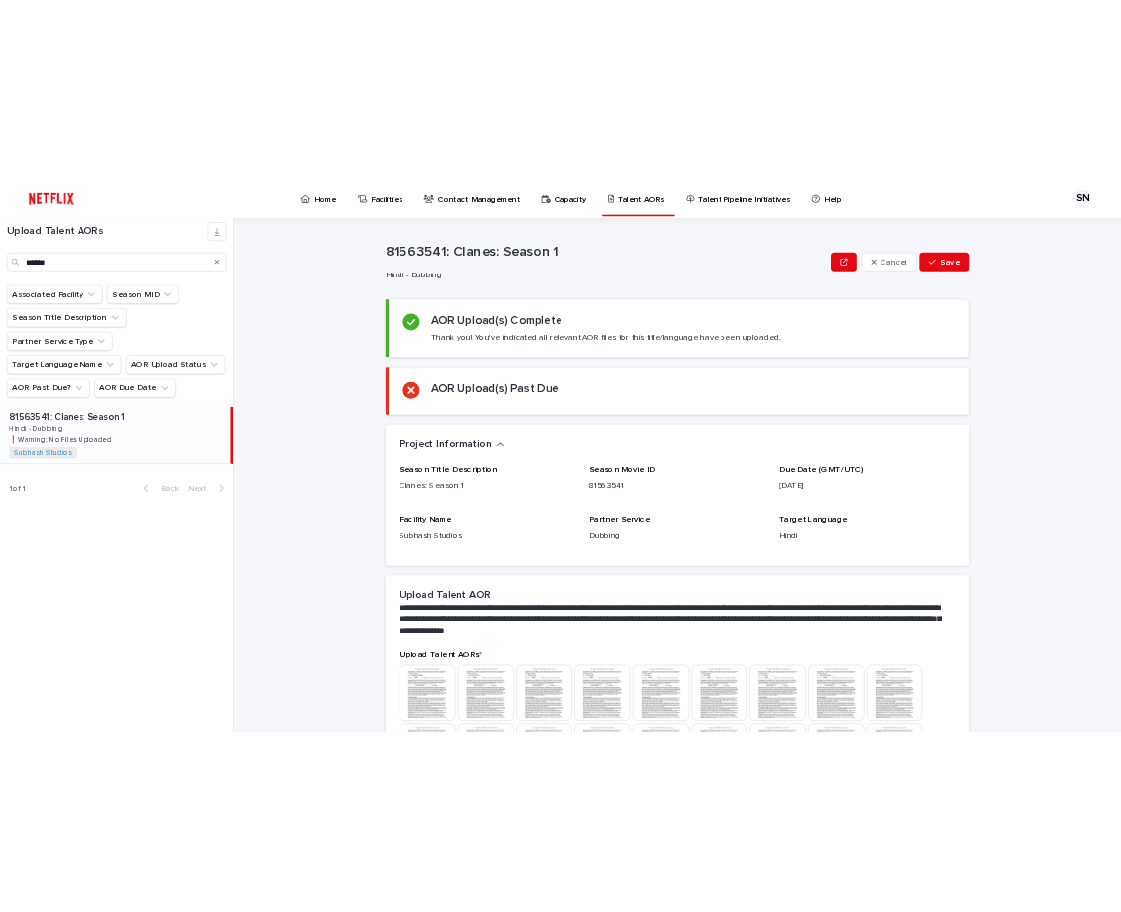
scroll to position [0, 0]
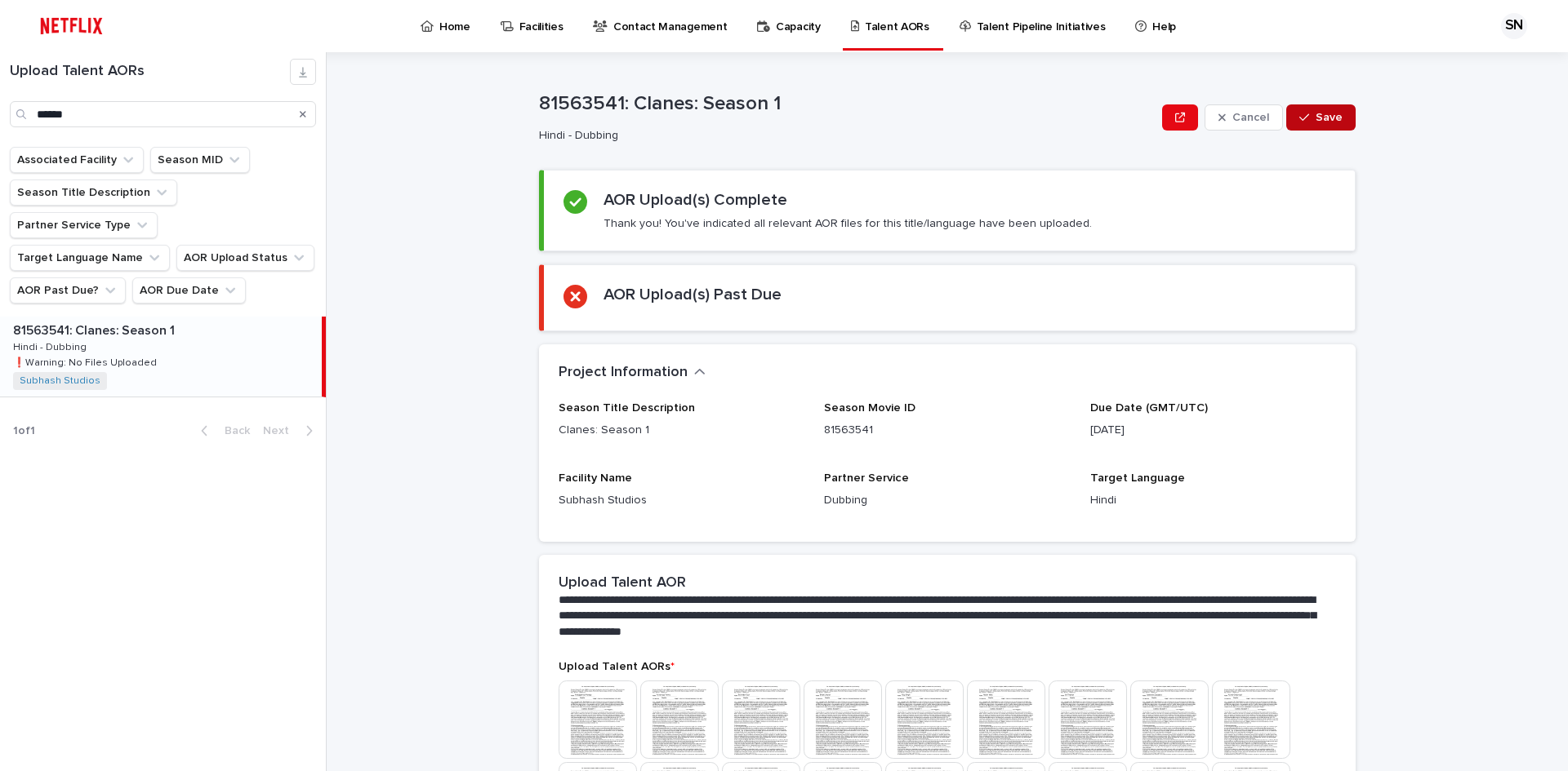
click at [1304, 116] on icon "button" at bounding box center [1304, 117] width 10 height 11
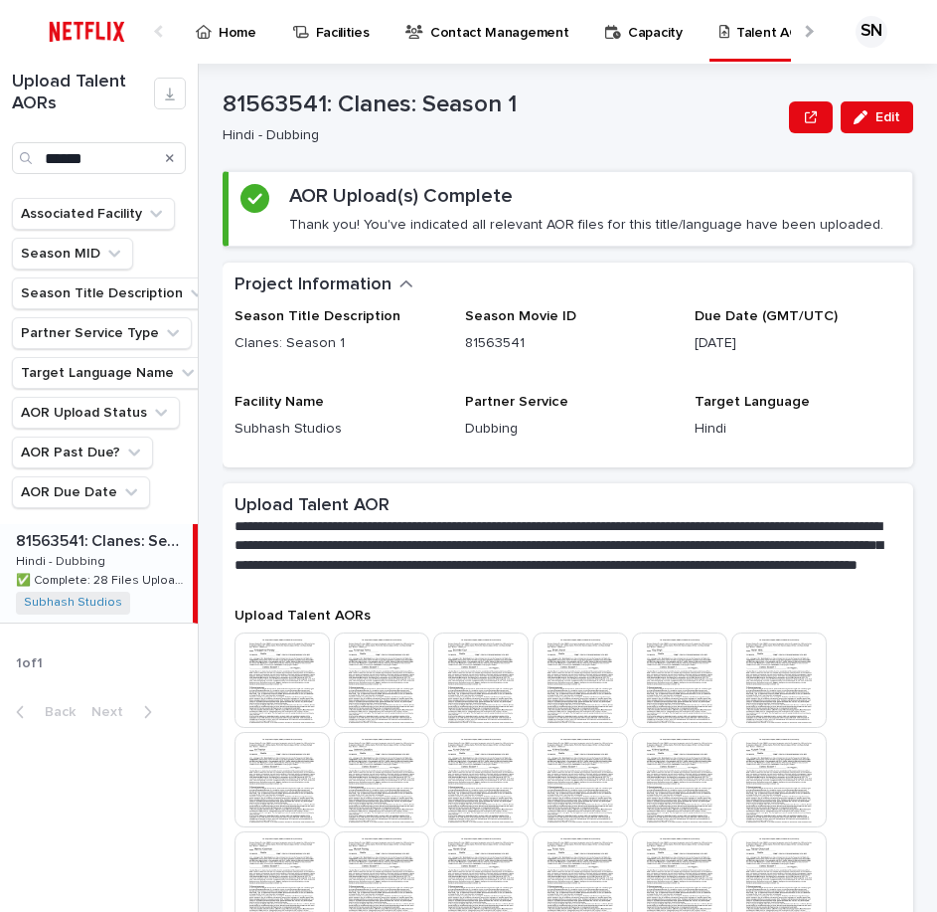
click at [582, 605] on div "**********" at bounding box center [568, 545] width 691 height 124
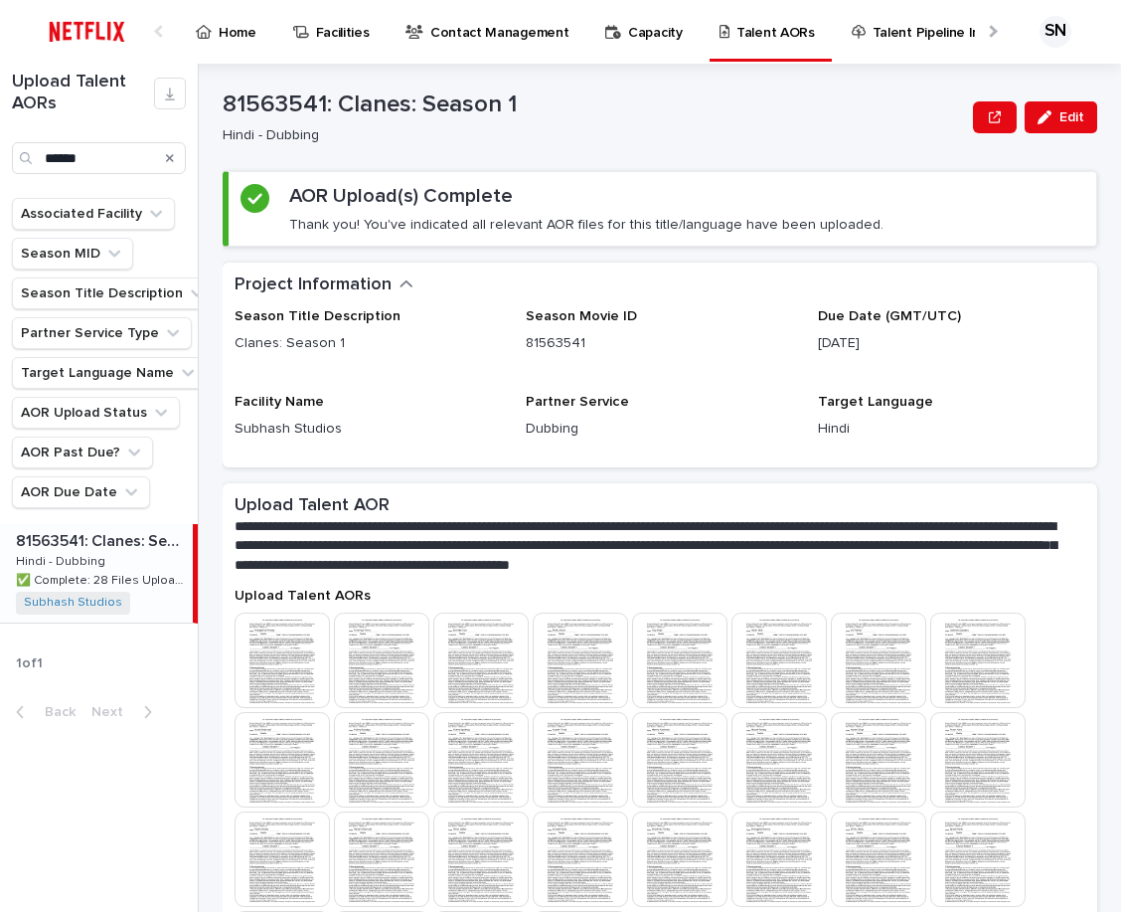
click at [248, 419] on p "Subhash Studios" at bounding box center [368, 429] width 267 height 21
